Goal: Navigation & Orientation: Find specific page/section

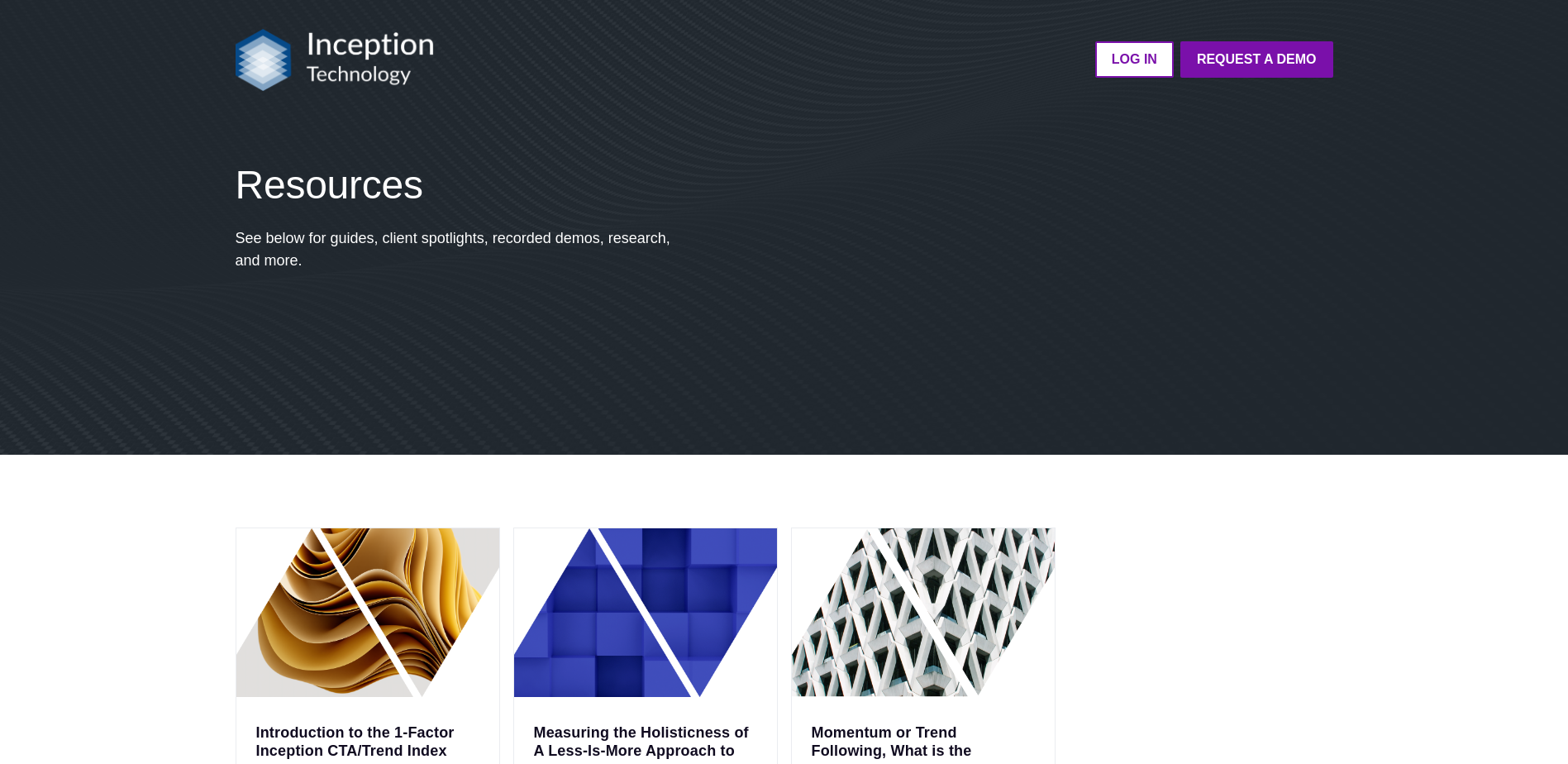
click at [340, 61] on img at bounding box center [334, 60] width 198 height 62
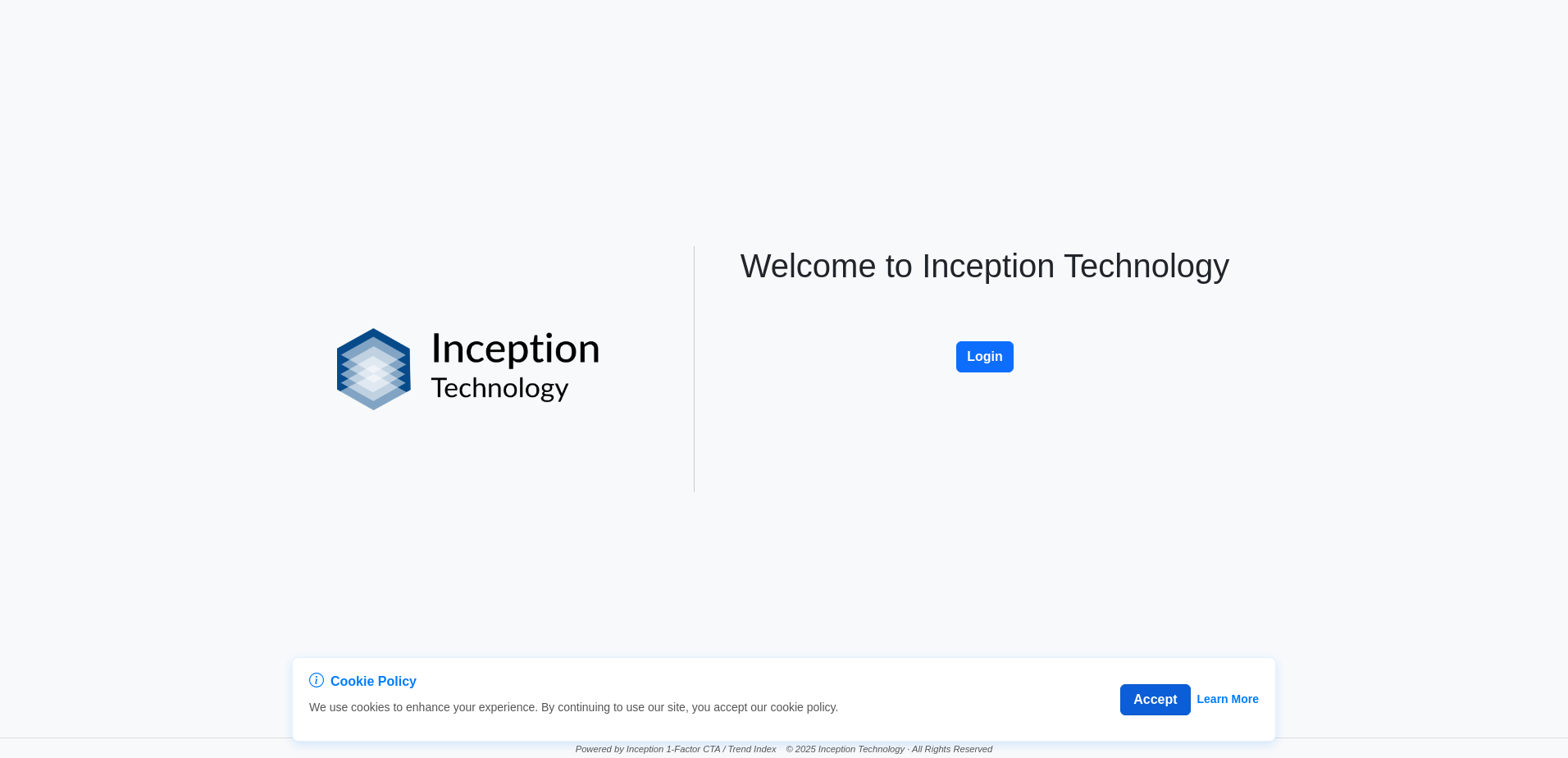
click at [1141, 706] on button "Accept" at bounding box center [1154, 699] width 70 height 31
click at [502, 374] on img at bounding box center [469, 369] width 263 height 82
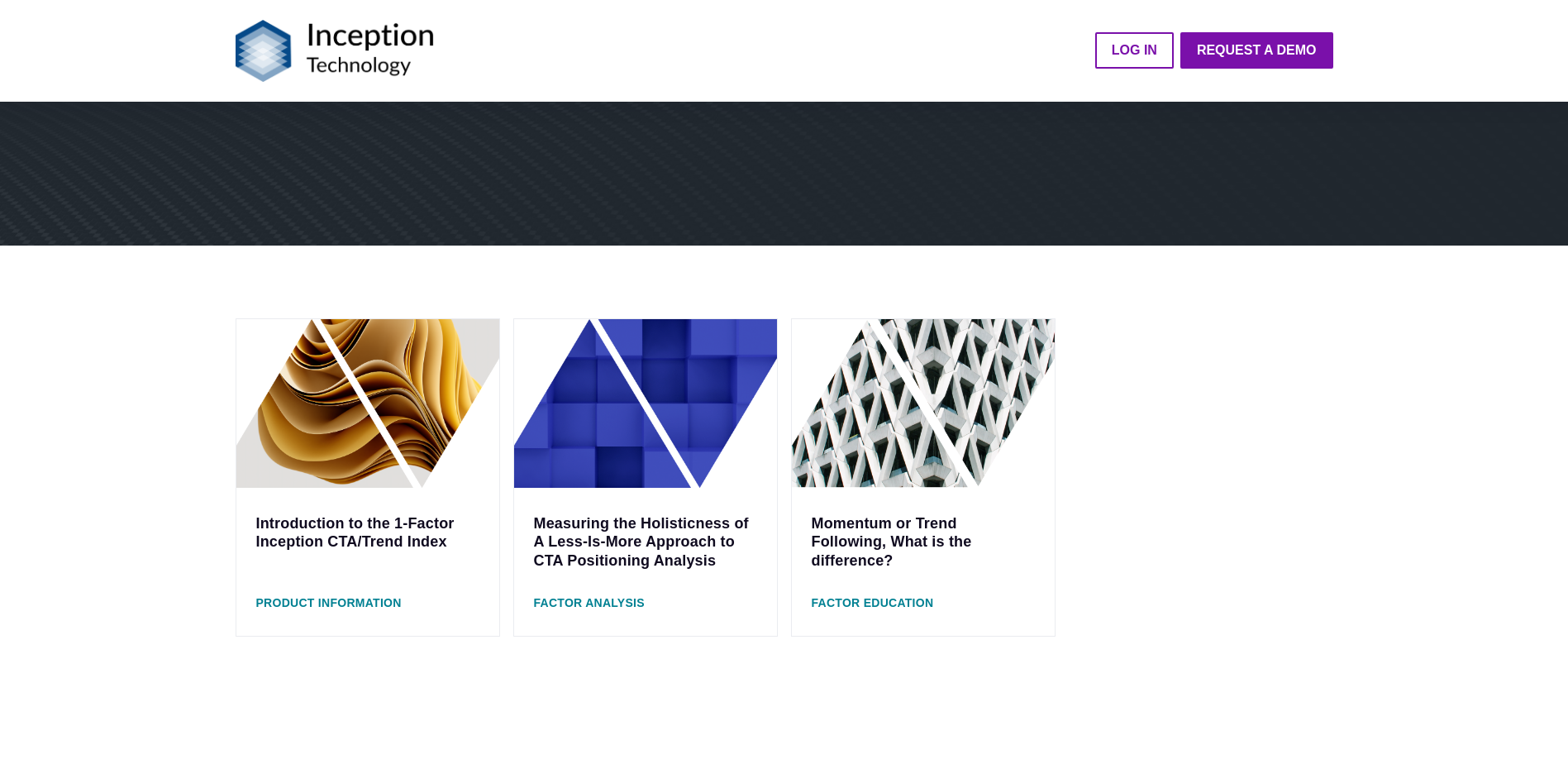
scroll to position [248, 0]
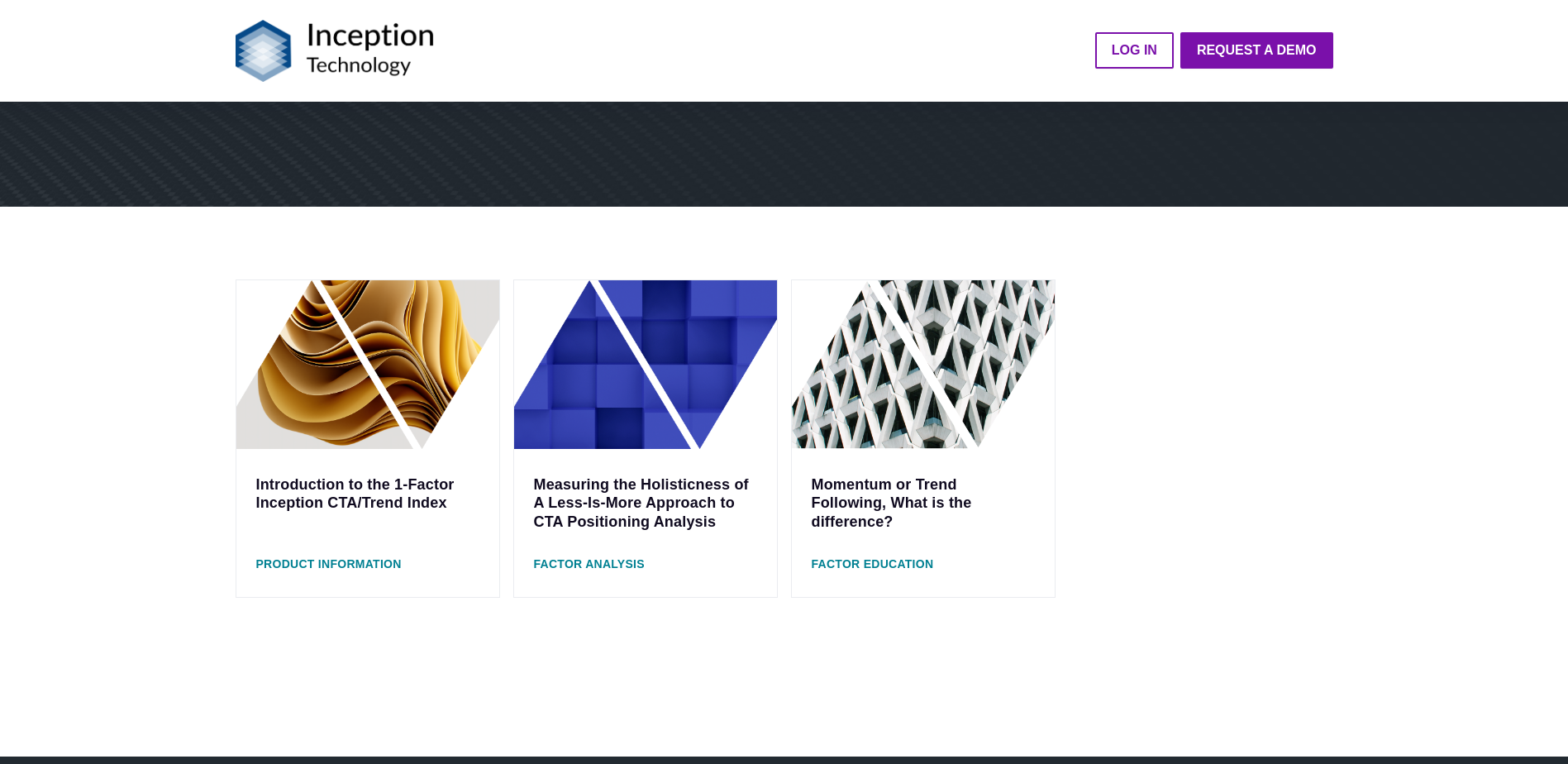
drag, startPoint x: 385, startPoint y: 0, endPoint x: 118, endPoint y: 440, distance: 514.7
click at [115, 446] on div "Introduction to the 1-Factor Inception CTA/Trend Index Product Information Meas…" at bounding box center [784, 481] width 1568 height 549
